Goal: Navigation & Orientation: Find specific page/section

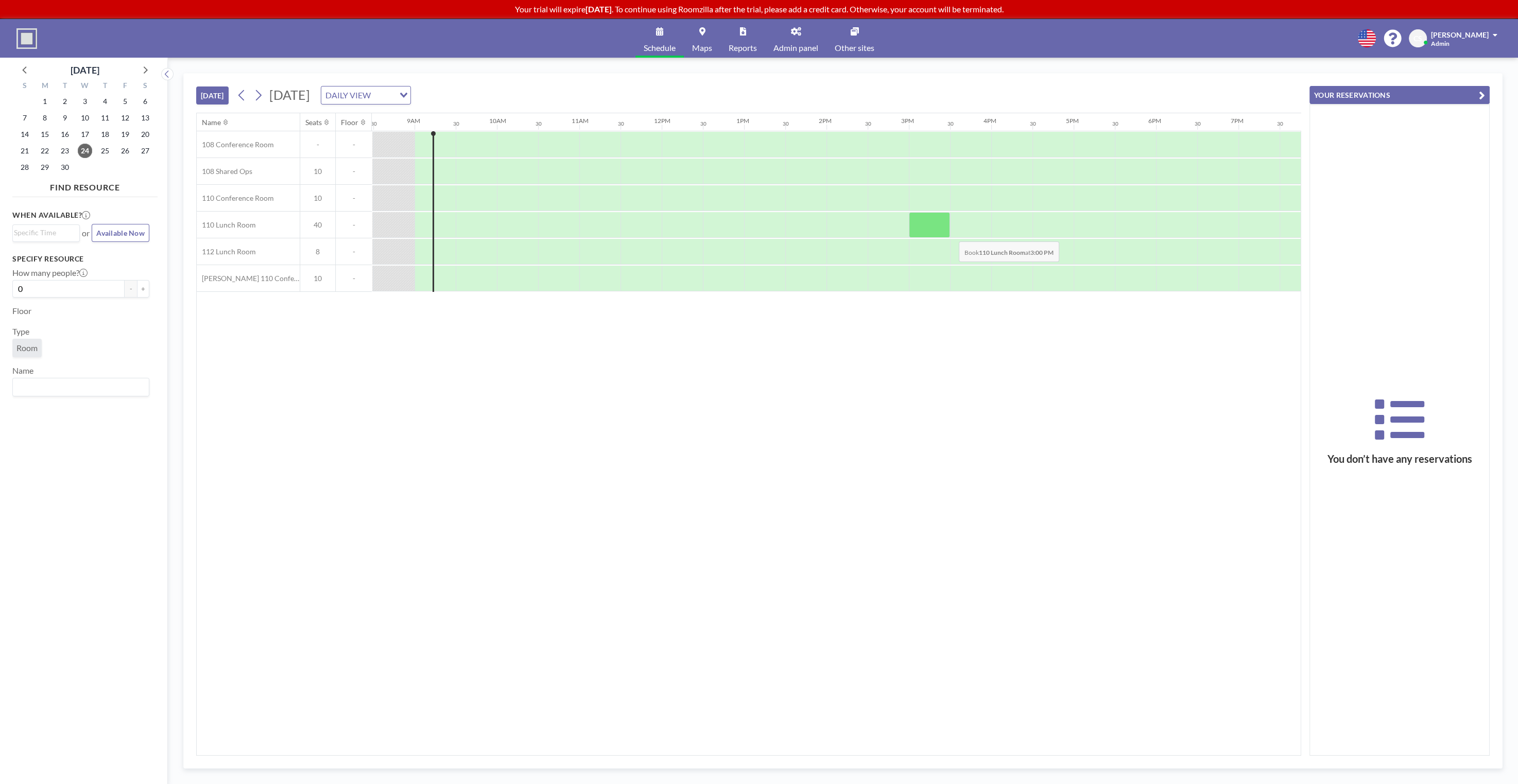
scroll to position [0, 701]
click at [897, 71] on div "TODAY Wednesday, September 24, 2025 DAILY VIEW Loading... Name Seats Floor 12AM…" at bounding box center [843, 421] width 1350 height 726
click at [936, 70] on div "TODAY Wednesday, September 24, 2025 DAILY VIEW Loading... Name Seats Floor 12AM…" at bounding box center [843, 421] width 1350 height 726
click at [797, 41] on link "Admin panel" at bounding box center [796, 38] width 62 height 38
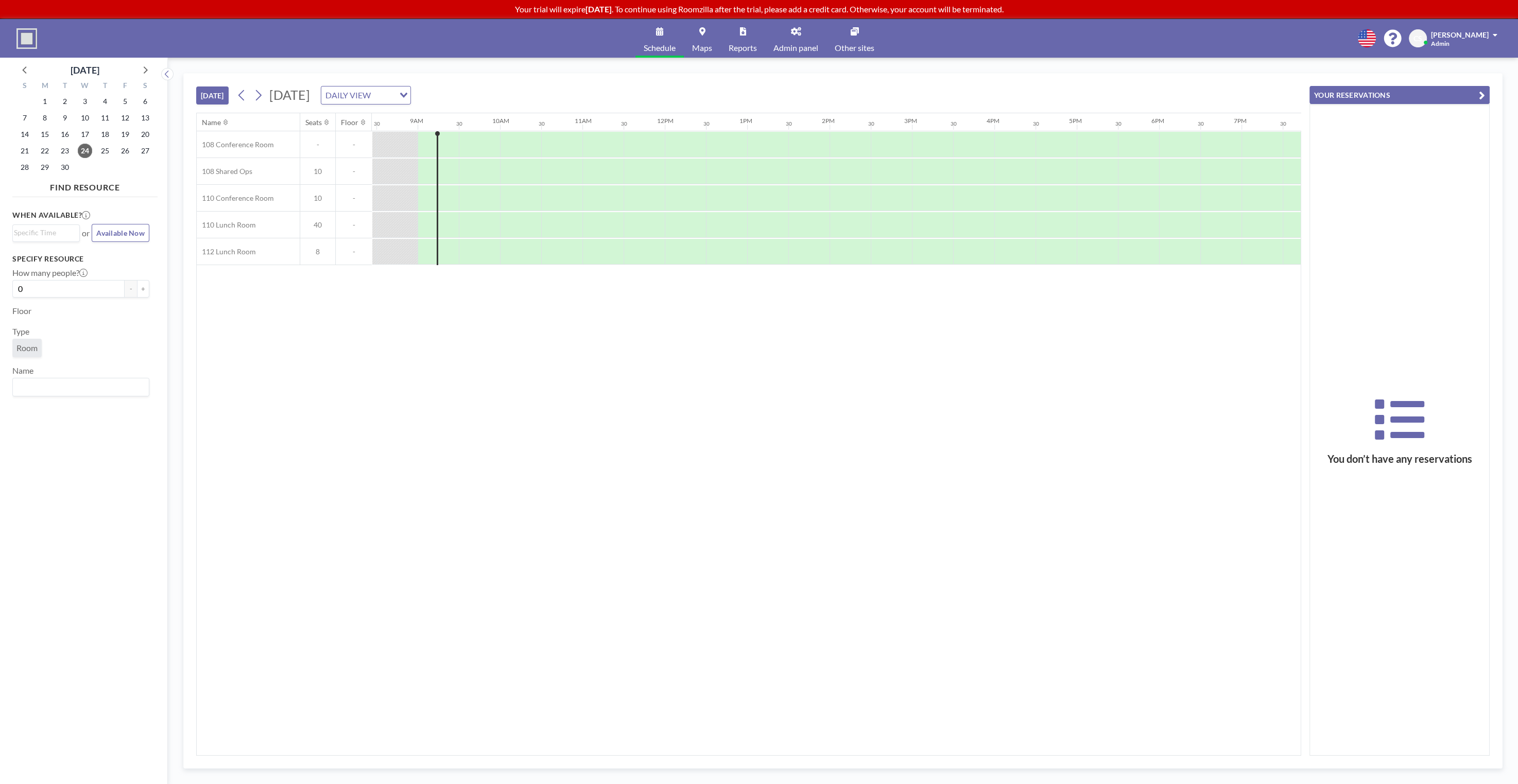
scroll to position [0, 701]
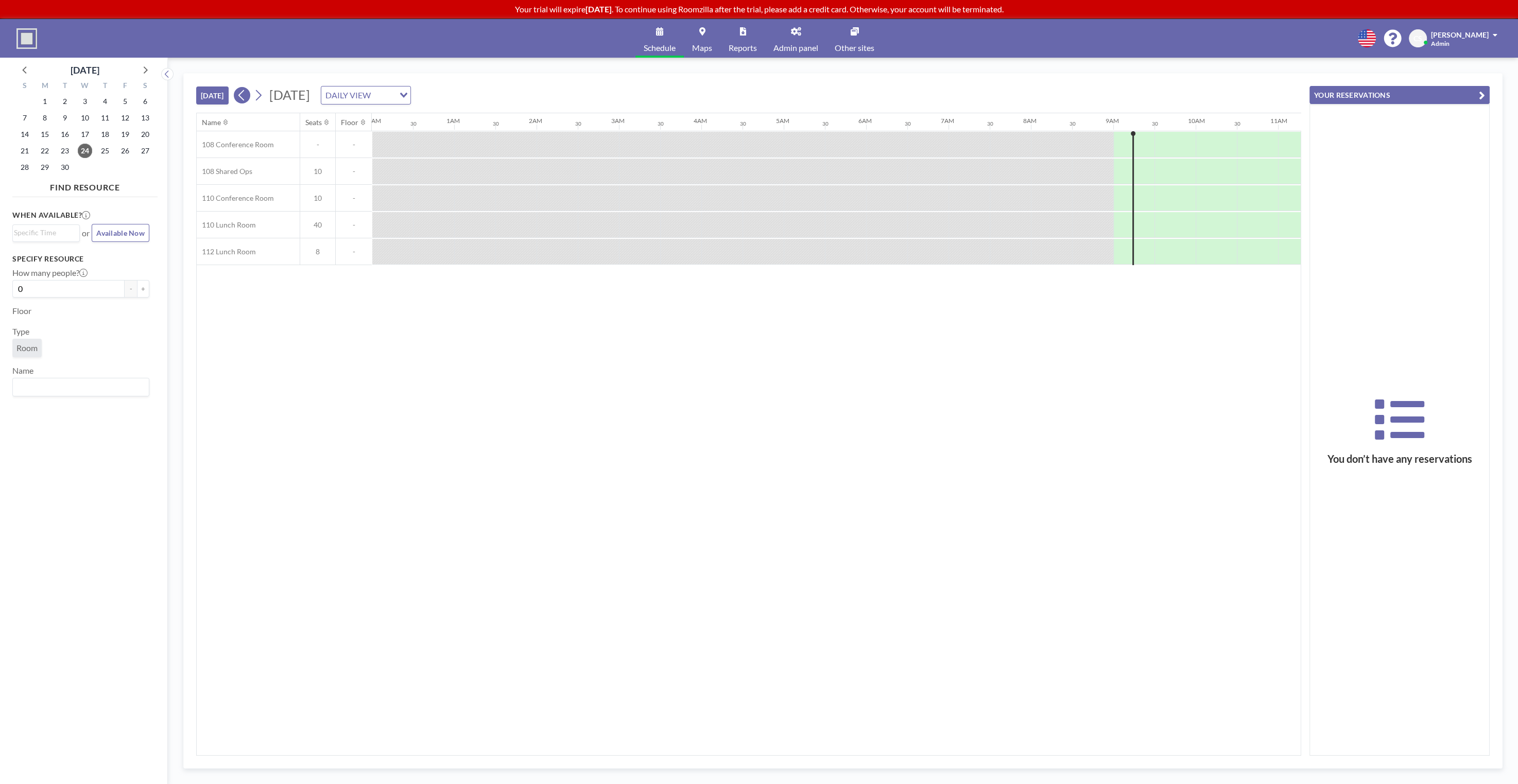
click at [238, 95] on icon at bounding box center [241, 95] width 10 height 16
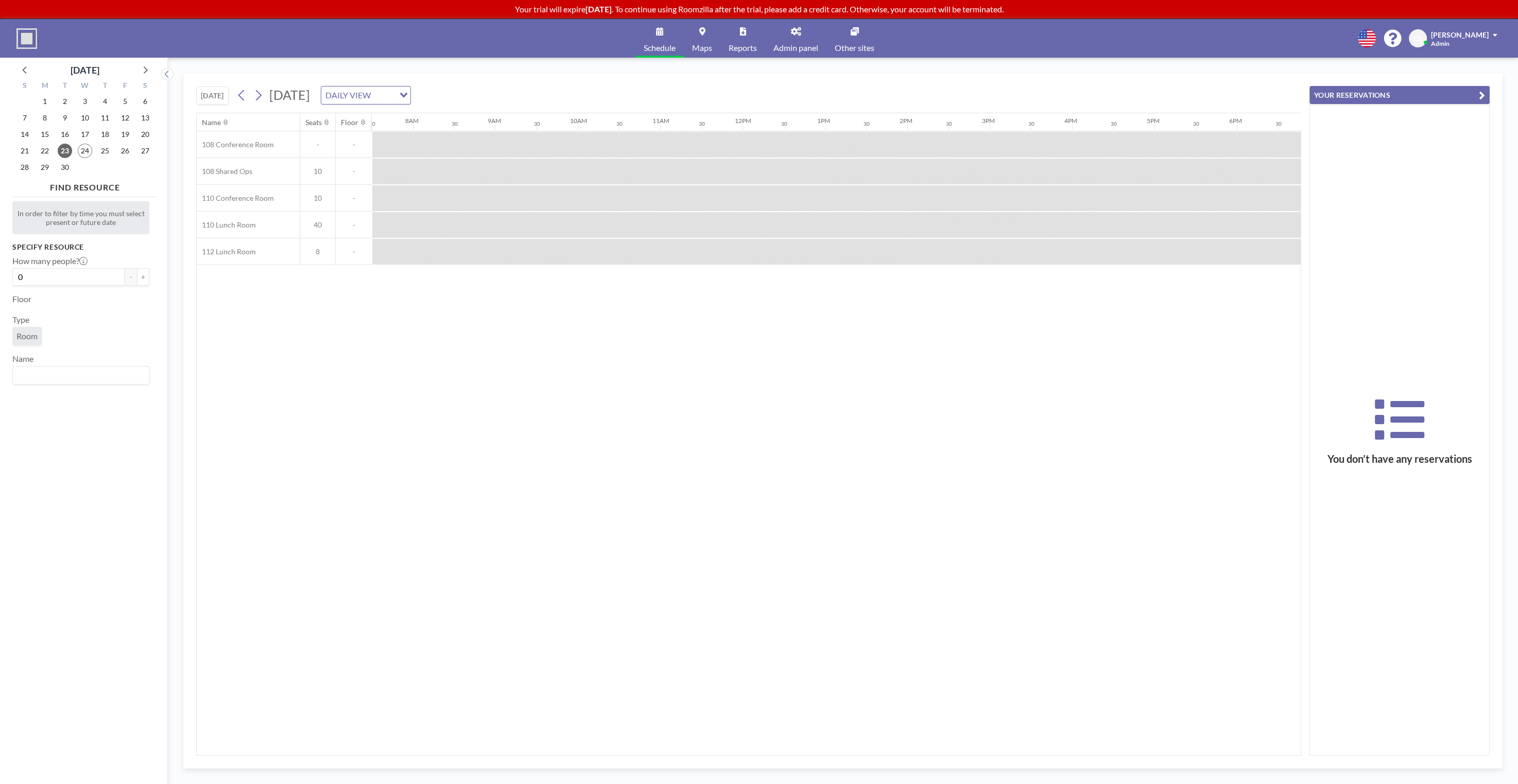
scroll to position [0, 598]
click at [255, 97] on icon at bounding box center [258, 95] width 10 height 16
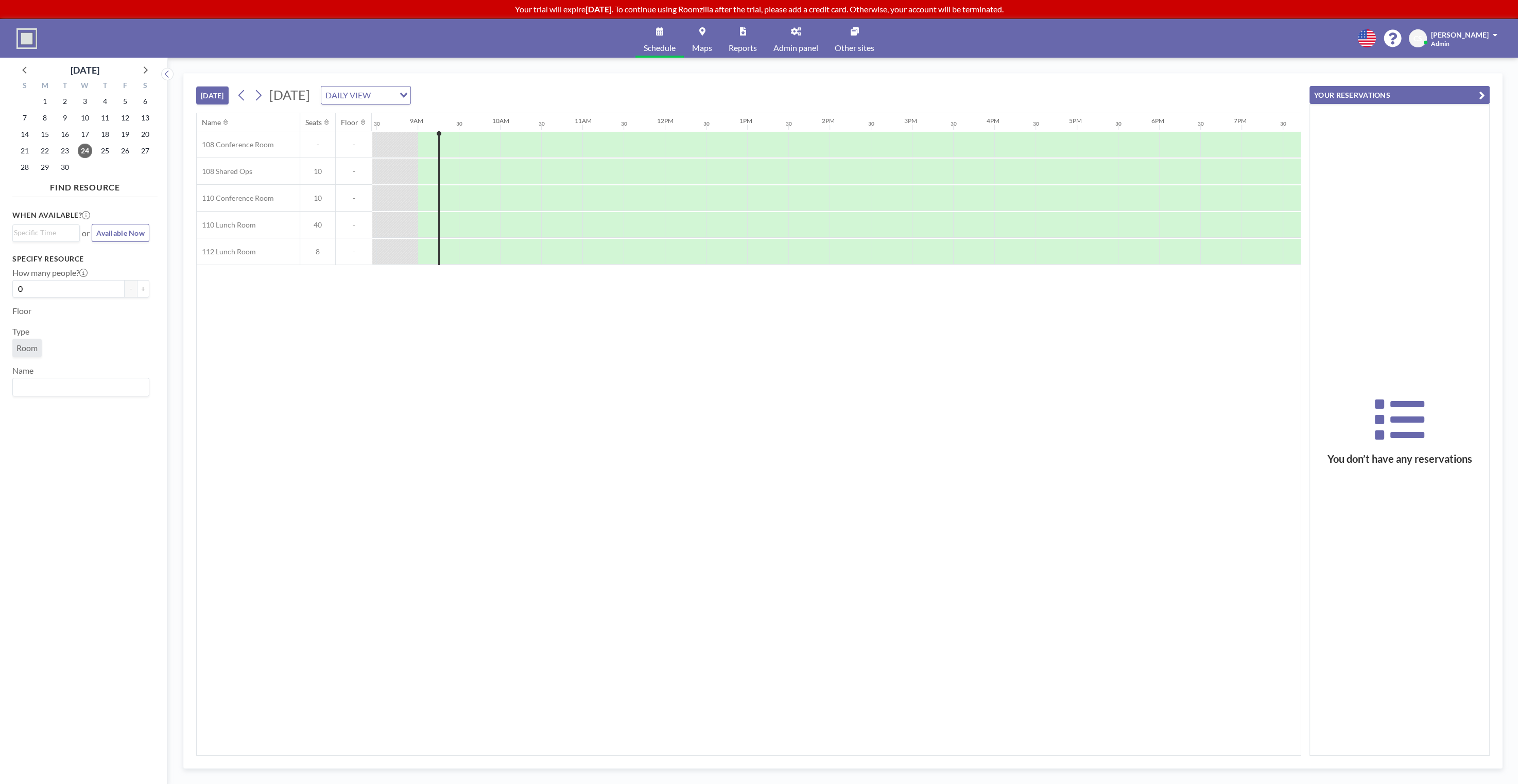
scroll to position [0, 701]
click at [969, 71] on div "TODAY Wednesday, September 24, 2025 DAILY VIEW Loading... Name Seats Floor 12AM…" at bounding box center [843, 421] width 1350 height 726
click at [1154, 31] on div "Schedule Maps Reports Admin panel Other sites English Polski 日本語 Española CS Co…" at bounding box center [759, 38] width 1518 height 38
click at [1162, 30] on div "Schedule Maps Reports Admin panel Other sites English Polski 日本語 Española CS Co…" at bounding box center [759, 38] width 1518 height 38
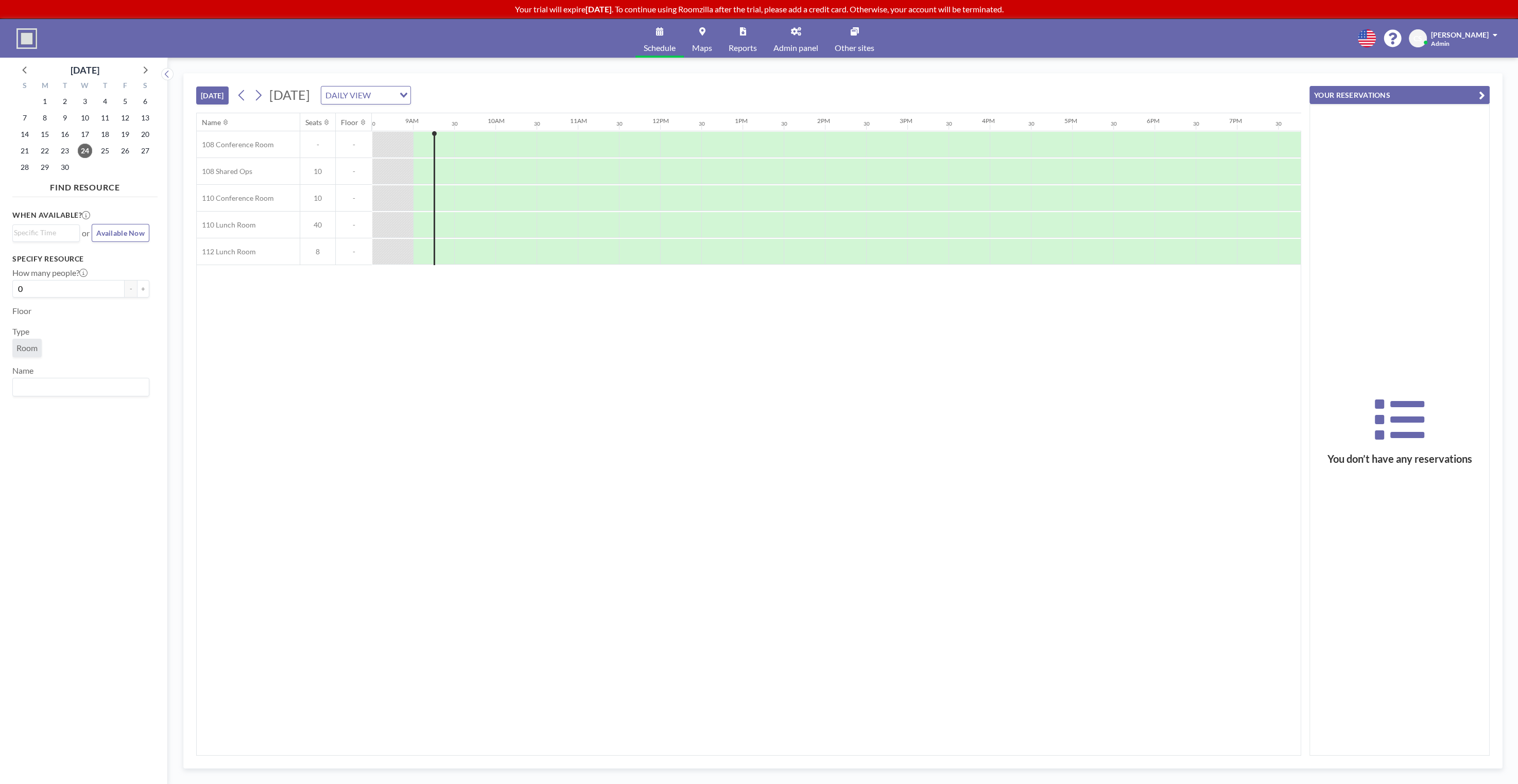
click at [1163, 29] on div "Schedule Maps Reports Admin panel Other sites English Polski 日本語 Española CS Co…" at bounding box center [759, 38] width 1518 height 38
click at [1276, 34] on div "Schedule Maps Reports Admin panel Other sites English Polski 日本語 Española CS Co…" at bounding box center [759, 38] width 1518 height 38
click at [1278, 32] on div "Schedule Maps Reports Admin panel Other sites English Polski 日本語 Española CS Co…" at bounding box center [759, 38] width 1518 height 38
click at [1220, 56] on div "Schedule Maps Reports Admin panel Other sites English Polski 日本語 Española CS Co…" at bounding box center [759, 38] width 1518 height 38
click at [1250, 62] on div "TODAY Wednesday, September 24, 2025 DAILY VIEW Loading... Name Seats Floor 12AM…" at bounding box center [843, 421] width 1350 height 726
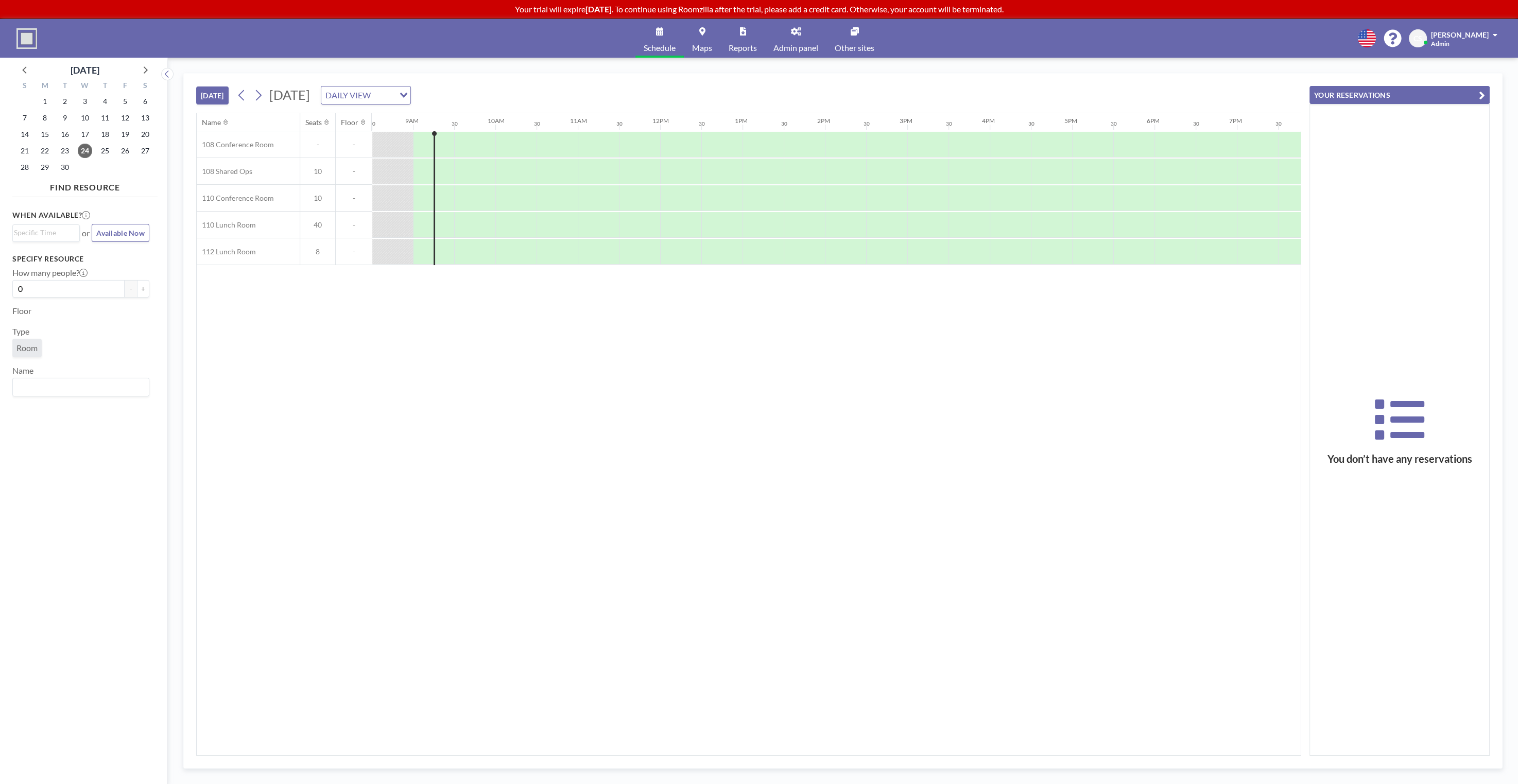
click at [756, 86] on div "TODAY Wednesday, September 24, 2025 DAILY VIEW Loading..." at bounding box center [749, 93] width 1105 height 39
click at [748, 89] on div "TODAY Wednesday, September 24, 2025 DAILY VIEW Loading..." at bounding box center [749, 93] width 1105 height 39
click at [748, 89] on div "TODAY Wednesday, September 24, 2025 DAILY VIEW Loading..." at bounding box center [749, 93] width 1105 height 39
click at [1000, 42] on div "Schedule Maps Reports Admin panel Other sites English Polski 日本語 Española CS Co…" at bounding box center [759, 38] width 1518 height 38
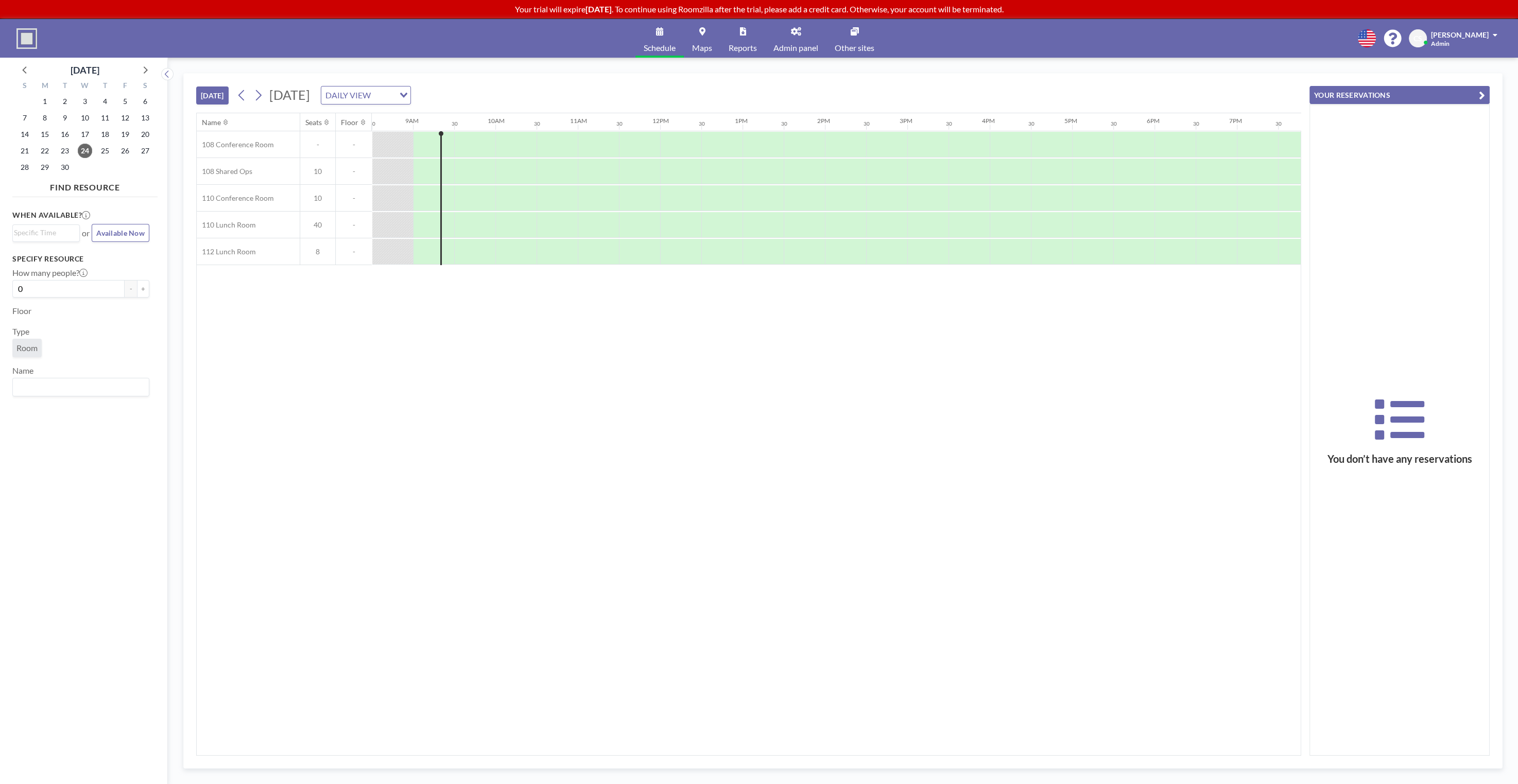
click at [1000, 42] on div "Schedule Maps Reports Admin panel Other sites English Polski 日本語 Española CS Co…" at bounding box center [759, 38] width 1518 height 38
click at [1001, 46] on div "Schedule Maps Reports Admin panel Other sites English Polski 日本語 Española CS Co…" at bounding box center [759, 38] width 1518 height 38
click at [1002, 45] on div "Schedule Maps Reports Admin panel Other sites English Polski 日本語 Española CS Co…" at bounding box center [759, 38] width 1518 height 38
